Goal: Find specific page/section: Find specific page/section

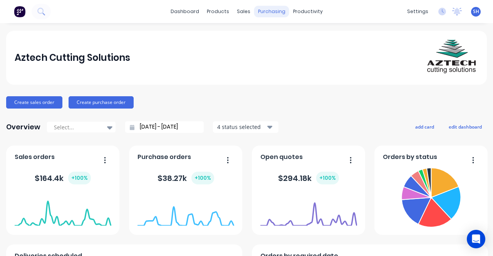
click at [235, 13] on div "sales" at bounding box center [243, 12] width 21 height 12
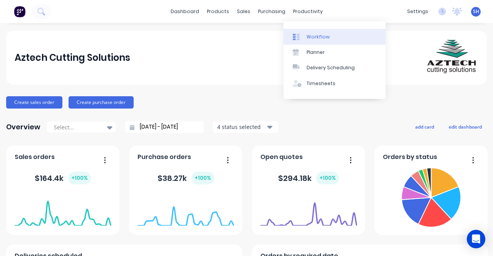
click at [320, 41] on link "Workflow" at bounding box center [335, 36] width 102 height 15
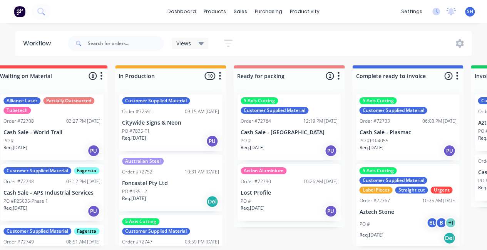
scroll to position [0, 378]
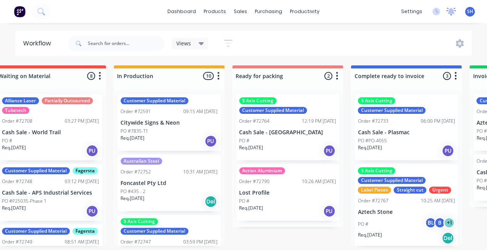
click at [450, 15] on icon at bounding box center [452, 12] width 10 height 8
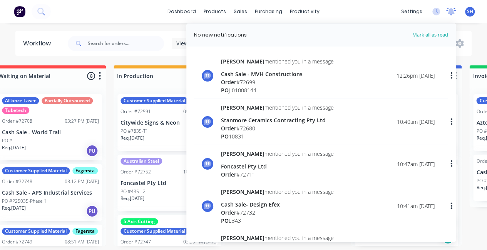
click at [450, 15] on icon at bounding box center [452, 12] width 10 height 8
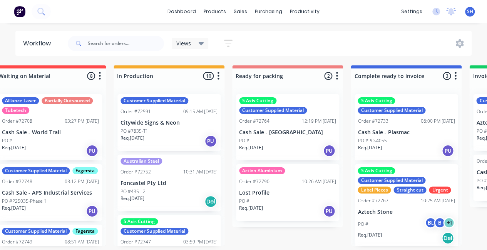
scroll to position [2, 378]
drag, startPoint x: 270, startPoint y: 249, endPoint x: 293, endPoint y: 249, distance: 23.1
click at [293, 246] on div "Submitted 0 Status colour #273444 hex #273444 Save Cancel Summaries Total order…" at bounding box center [315, 156] width 1397 height 181
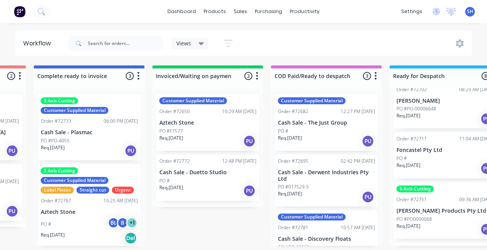
scroll to position [77, 0]
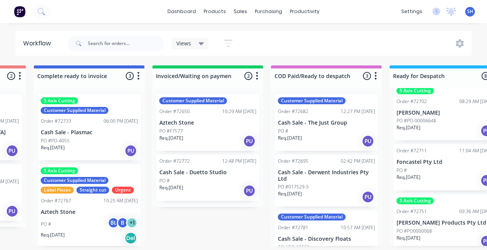
click at [428, 178] on div "Req. 25/08/25 PU" at bounding box center [445, 180] width 97 height 13
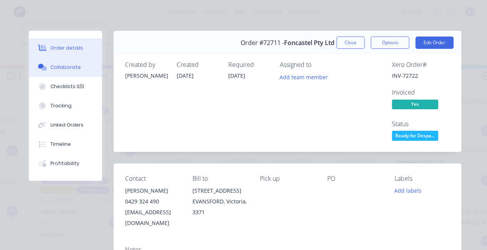
click at [72, 72] on button "Collaborate" at bounding box center [65, 67] width 73 height 19
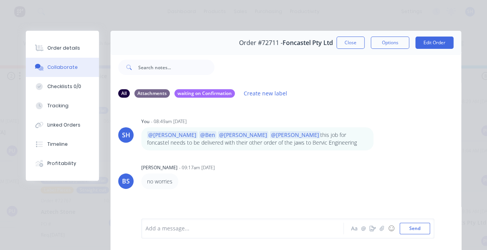
scroll to position [0, 695]
click at [351, 45] on button "Close" at bounding box center [351, 43] width 28 height 12
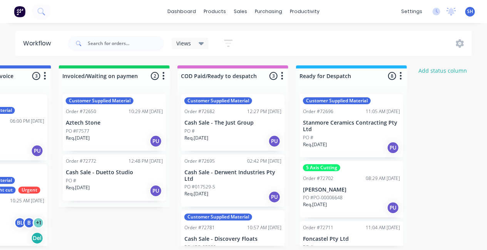
scroll to position [0, 788]
click at [190, 12] on link "dashboard" at bounding box center [182, 12] width 36 height 12
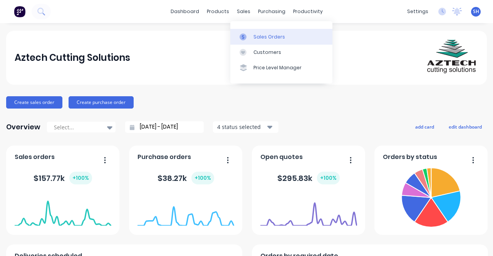
click at [262, 38] on div "Sales Orders" at bounding box center [270, 37] width 32 height 7
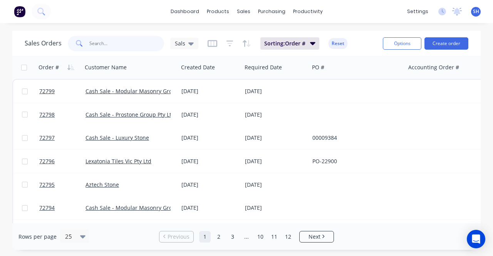
click at [109, 42] on input "text" at bounding box center [126, 43] width 75 height 15
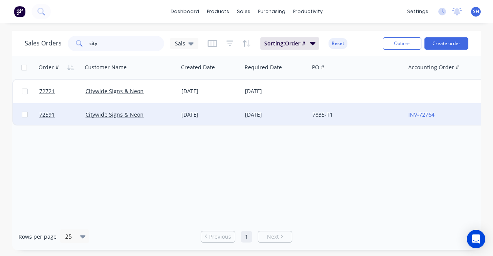
type input "city"
click at [178, 118] on div "Citywide Signs & Neon" at bounding box center [130, 114] width 96 height 23
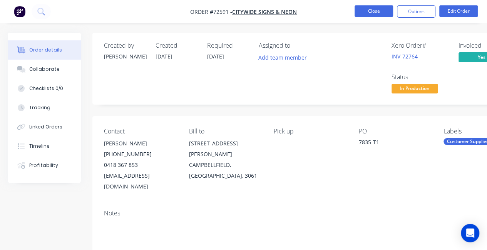
click at [367, 13] on button "Close" at bounding box center [374, 11] width 39 height 12
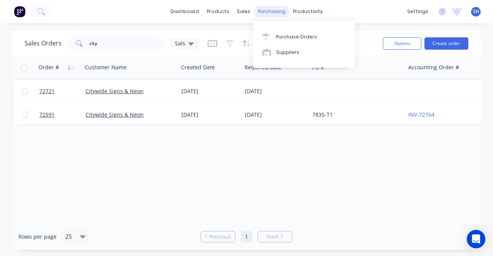
click at [266, 11] on div "purchasing" at bounding box center [271, 12] width 35 height 12
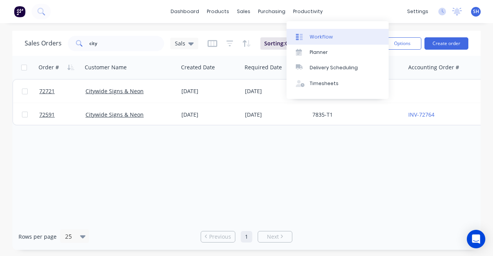
click at [320, 39] on div "Workflow" at bounding box center [321, 37] width 23 height 7
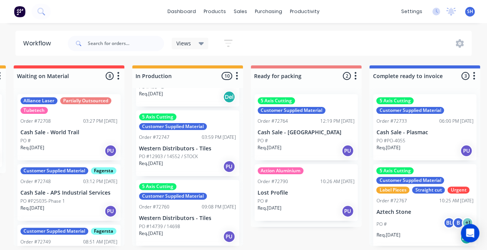
scroll to position [116, 0]
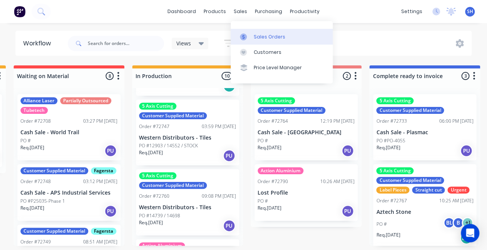
click at [259, 42] on link "Sales Orders" at bounding box center [282, 36] width 102 height 15
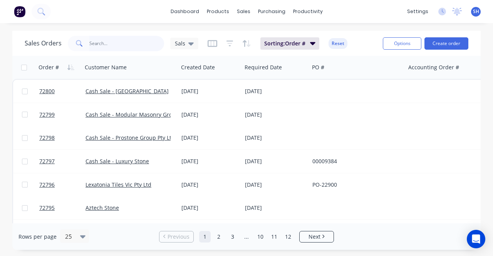
click at [119, 43] on input "text" at bounding box center [126, 43] width 75 height 15
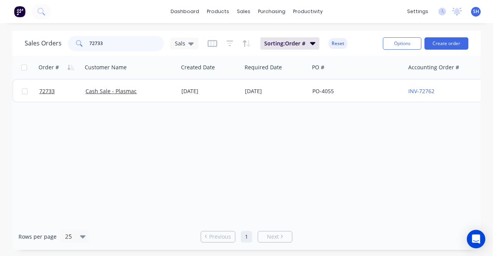
type input "72733"
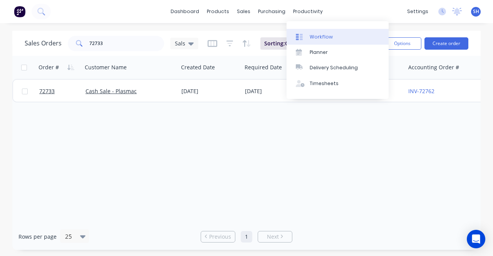
click at [315, 34] on div "Workflow" at bounding box center [321, 37] width 23 height 7
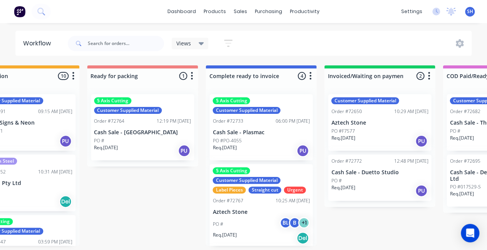
scroll to position [0, 527]
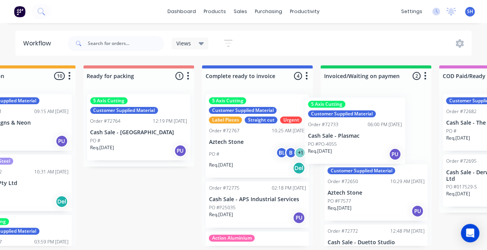
drag, startPoint x: 249, startPoint y: 142, endPoint x: 351, endPoint y: 147, distance: 102.6
click at [351, 147] on div "Submitted 0 Status colour #273444 hex #273444 Save Cancel Summaries Total order…" at bounding box center [165, 156] width 1397 height 181
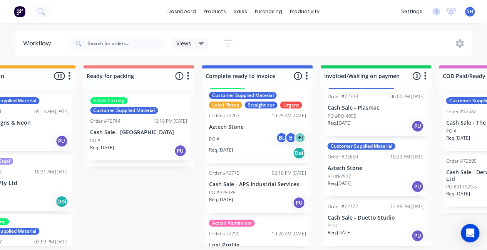
scroll to position [0, 0]
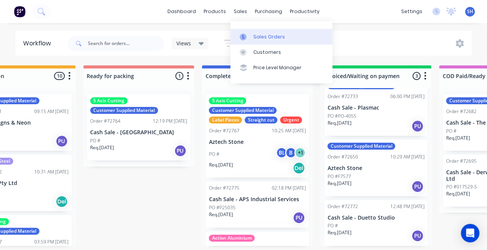
click at [266, 37] on div "Sales Orders" at bounding box center [270, 37] width 32 height 7
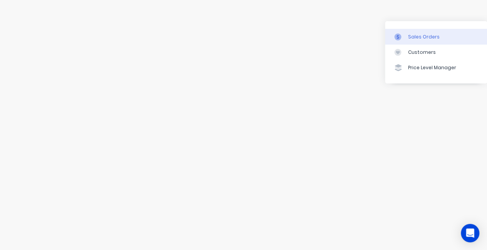
scroll to position [0, 372]
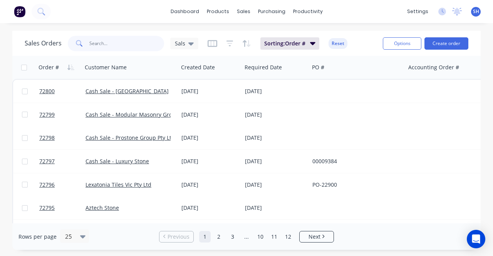
click at [102, 41] on input "text" at bounding box center [126, 43] width 75 height 15
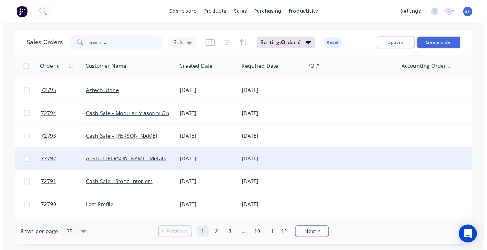
scroll to position [154, 0]
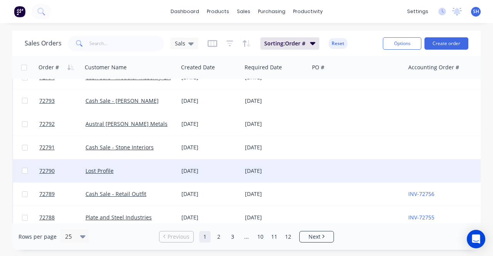
click at [168, 171] on div "Lost Profile" at bounding box center [129, 171] width 86 height 8
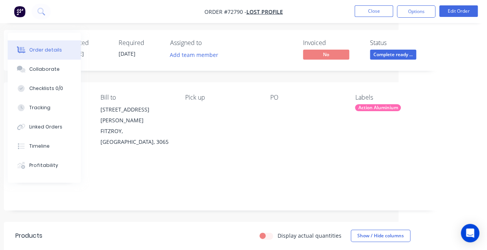
scroll to position [0, 89]
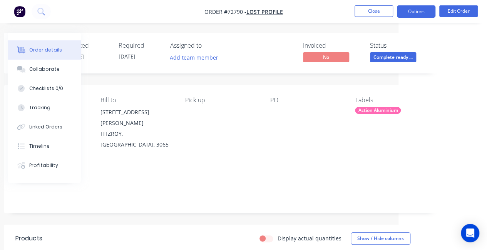
click at [420, 14] on button "Options" at bounding box center [416, 11] width 39 height 12
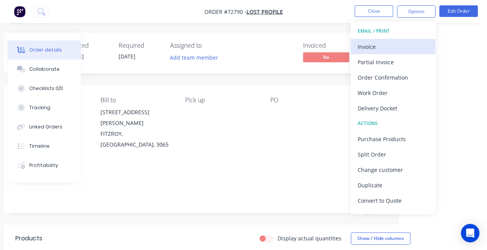
click at [390, 43] on div "Invoice" at bounding box center [393, 46] width 71 height 11
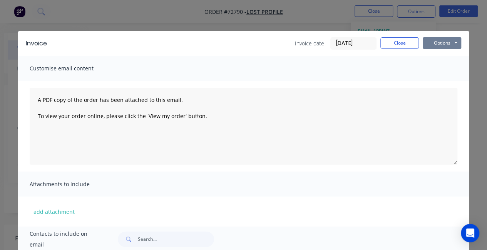
click at [440, 44] on button "Options" at bounding box center [442, 43] width 39 height 12
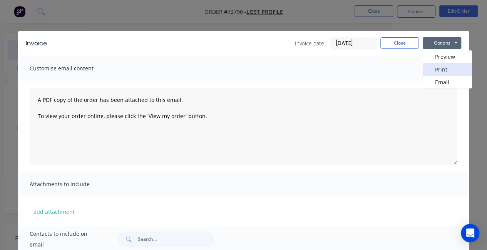
click at [436, 75] on button "Print" at bounding box center [447, 69] width 49 height 13
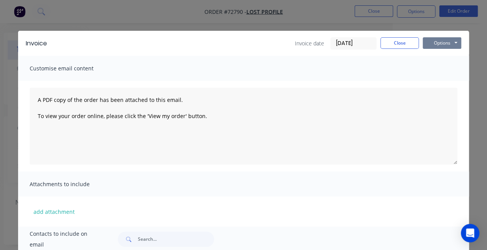
click at [433, 44] on button "Options" at bounding box center [442, 43] width 39 height 12
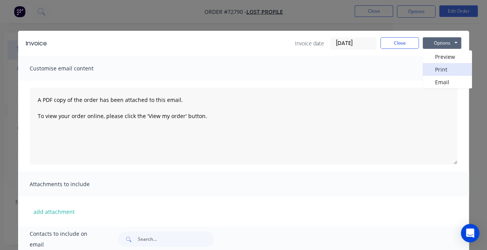
click at [429, 68] on button "Print" at bounding box center [447, 69] width 49 height 13
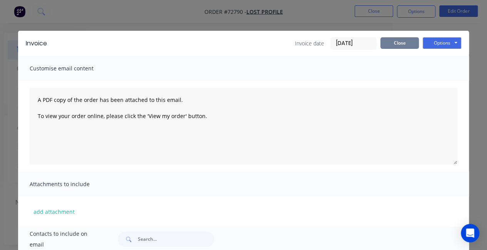
click at [390, 40] on button "Close" at bounding box center [400, 43] width 39 height 12
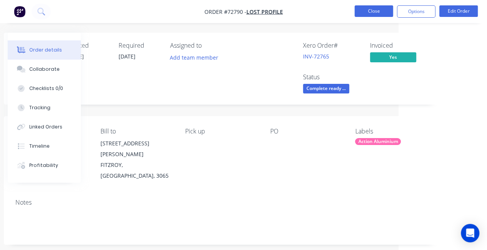
click at [362, 13] on button "Close" at bounding box center [374, 11] width 39 height 12
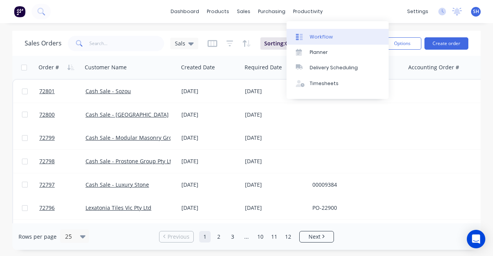
click at [318, 33] on link "Workflow" at bounding box center [338, 36] width 102 height 15
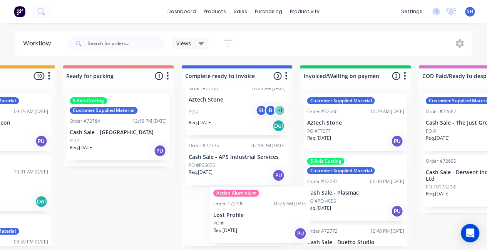
scroll to position [2, 547]
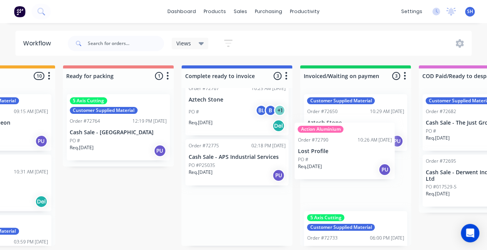
drag, startPoint x: 244, startPoint y: 220, endPoint x: 358, endPoint y: 154, distance: 131.6
click at [358, 154] on div "Submitted 0 Status colour #273444 hex #273444 Save Cancel Summaries Total order…" at bounding box center [145, 156] width 1397 height 181
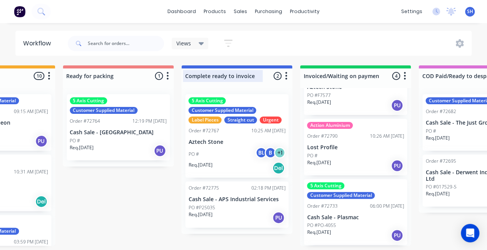
scroll to position [0, 0]
